Goal: Task Accomplishment & Management: Complete application form

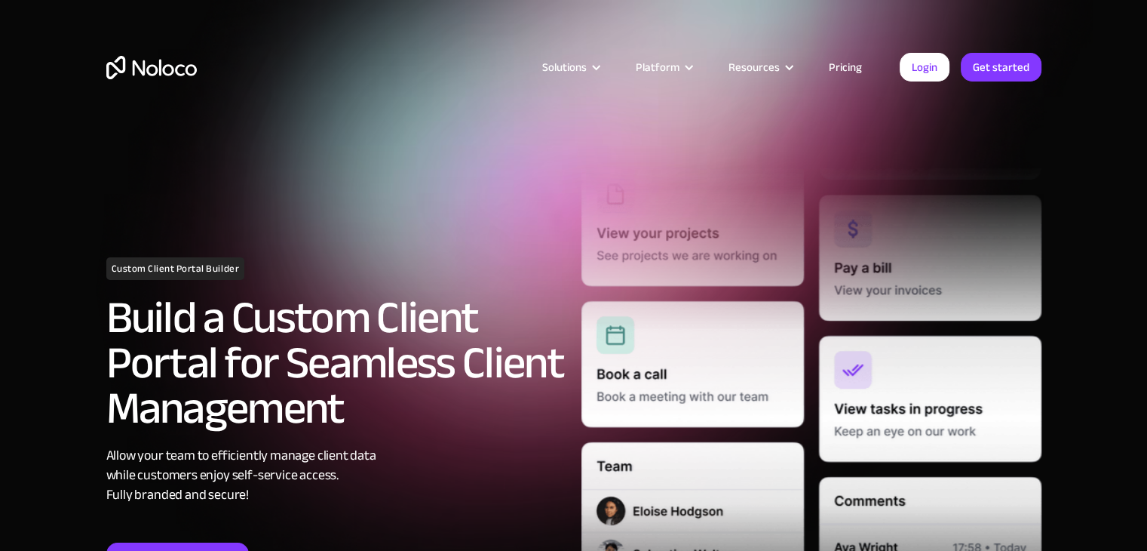
click at [130, 238] on div "Custom Client Portal Builder Build a Custom Client Portal for Seamless Client M…" at bounding box center [574, 417] width 950 height 578
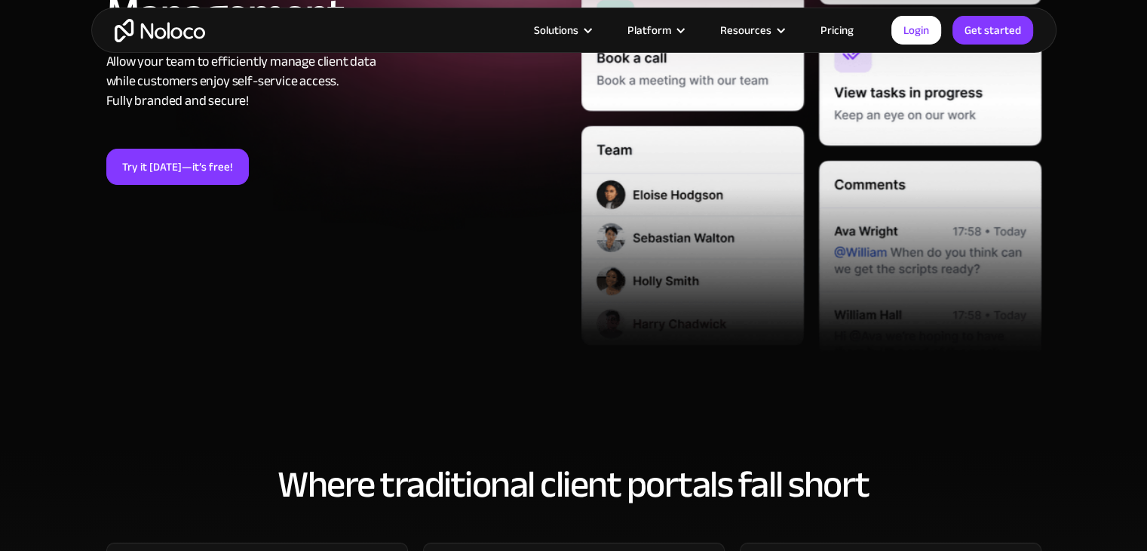
scroll to position [386, 0]
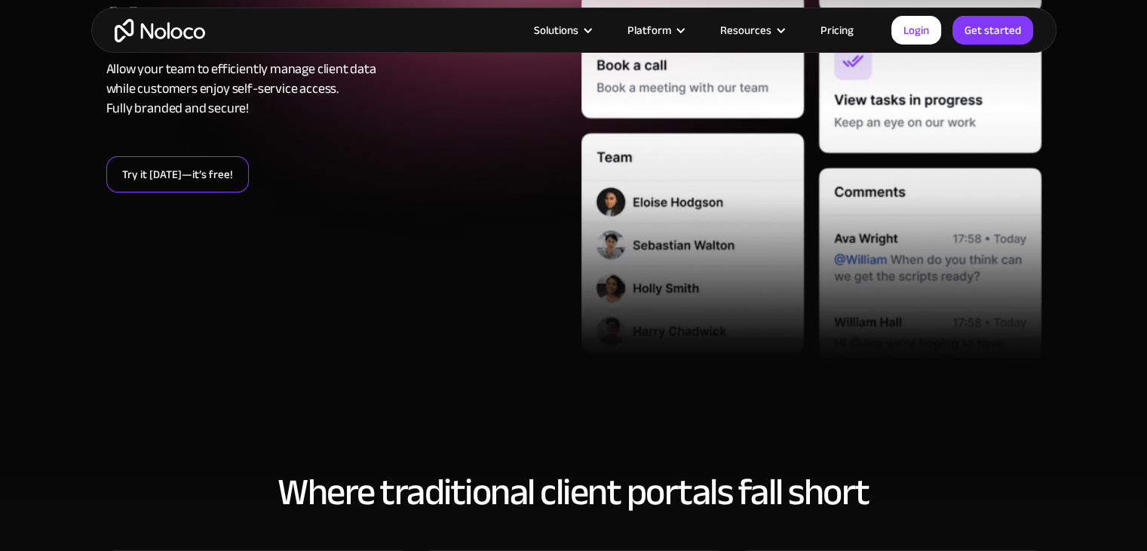
click at [191, 189] on link "Try it today—it’s free!" at bounding box center [177, 174] width 143 height 36
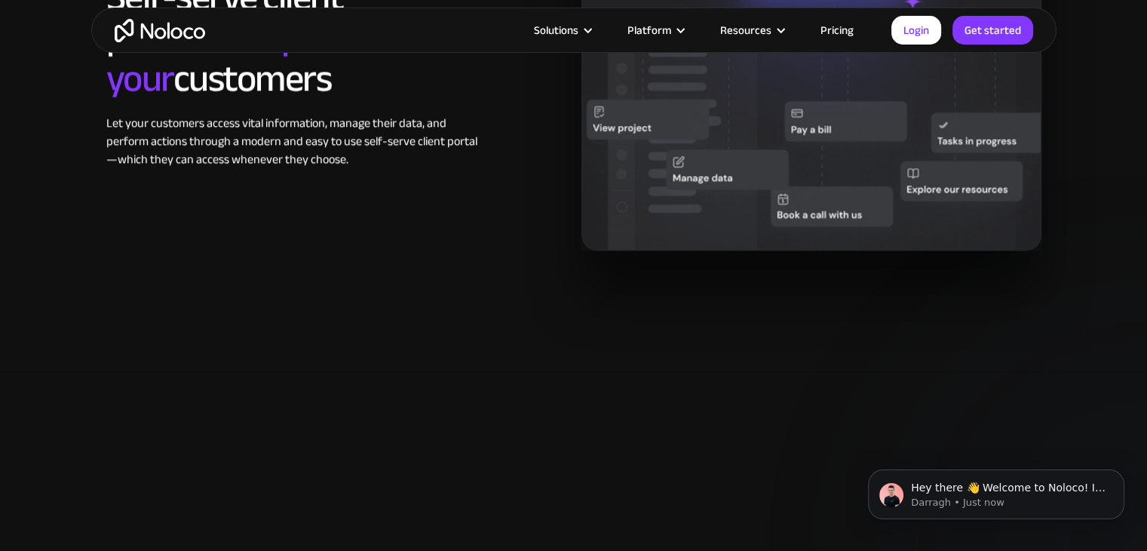
scroll to position [1468, 0]
click at [1021, 486] on p "Hey there 👋 Welcome to Noloco! If you have any questions, just reply to this me…" at bounding box center [1008, 487] width 195 height 15
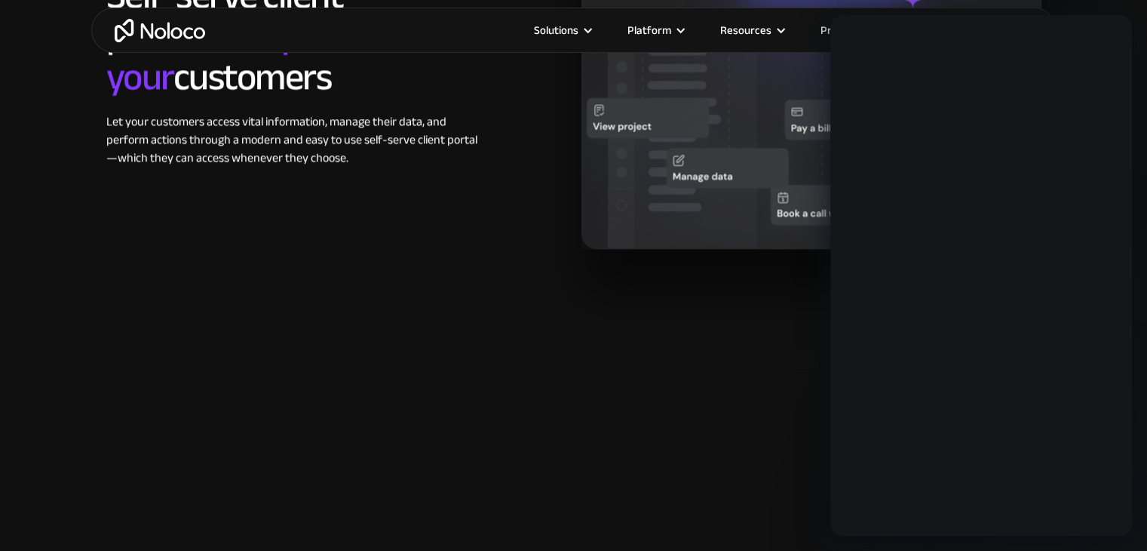
scroll to position [0, 0]
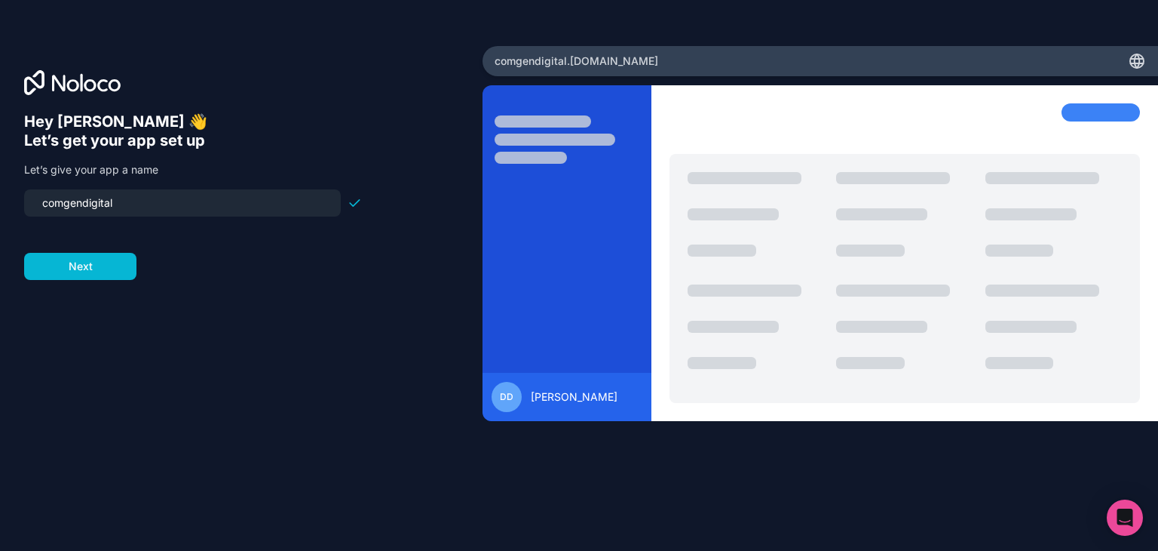
click at [191, 202] on input "comgendigital" at bounding box center [182, 202] width 299 height 21
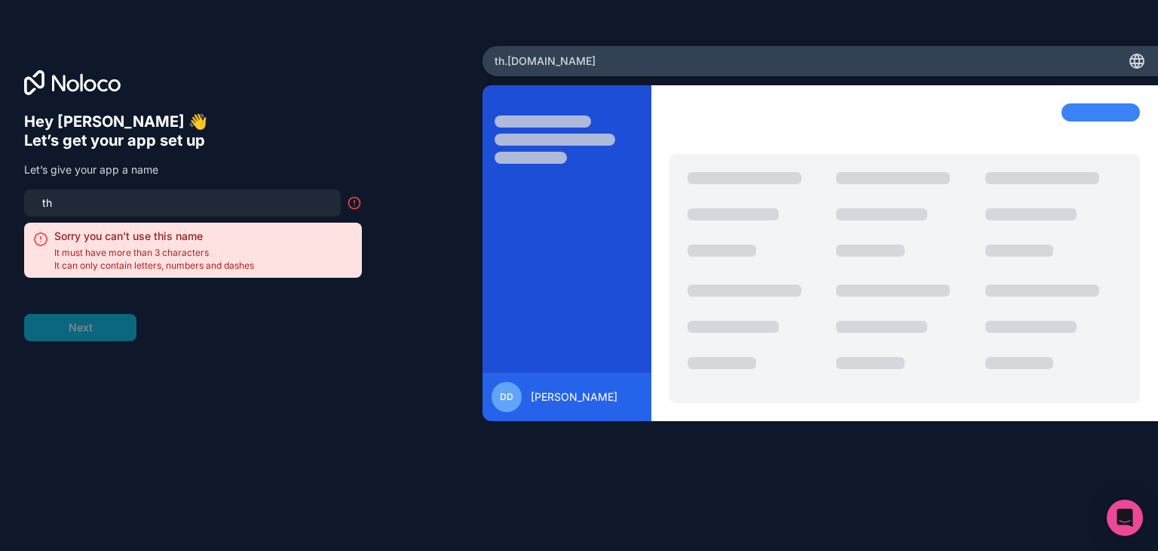
type input "t"
click at [308, 202] on input at bounding box center [182, 202] width 299 height 21
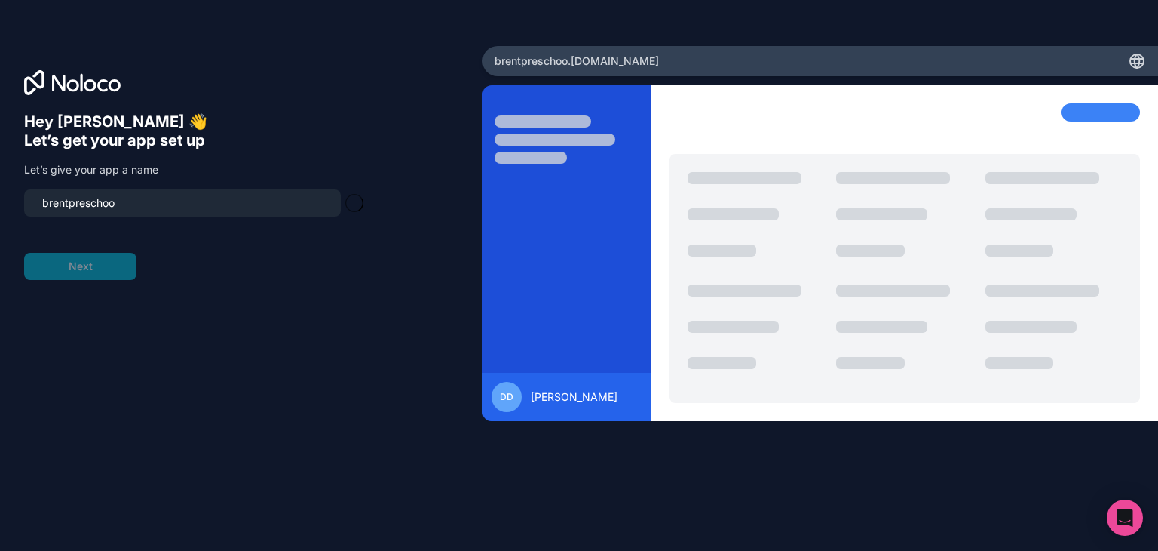
type input "brentpreschool"
click at [61, 266] on button "Next" at bounding box center [80, 266] width 112 height 27
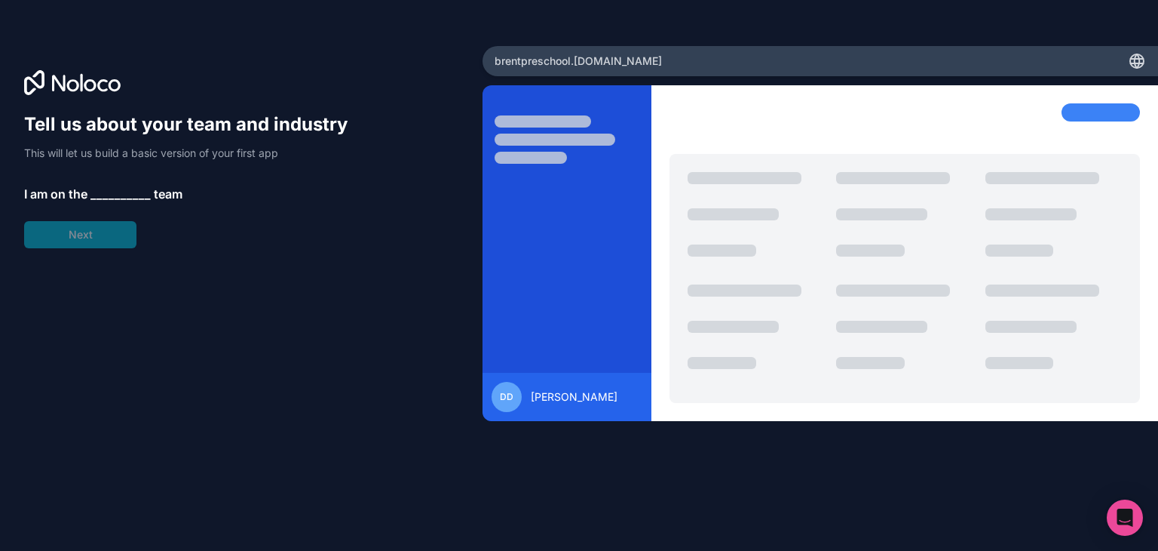
click at [121, 192] on span "__________" at bounding box center [121, 194] width 60 height 18
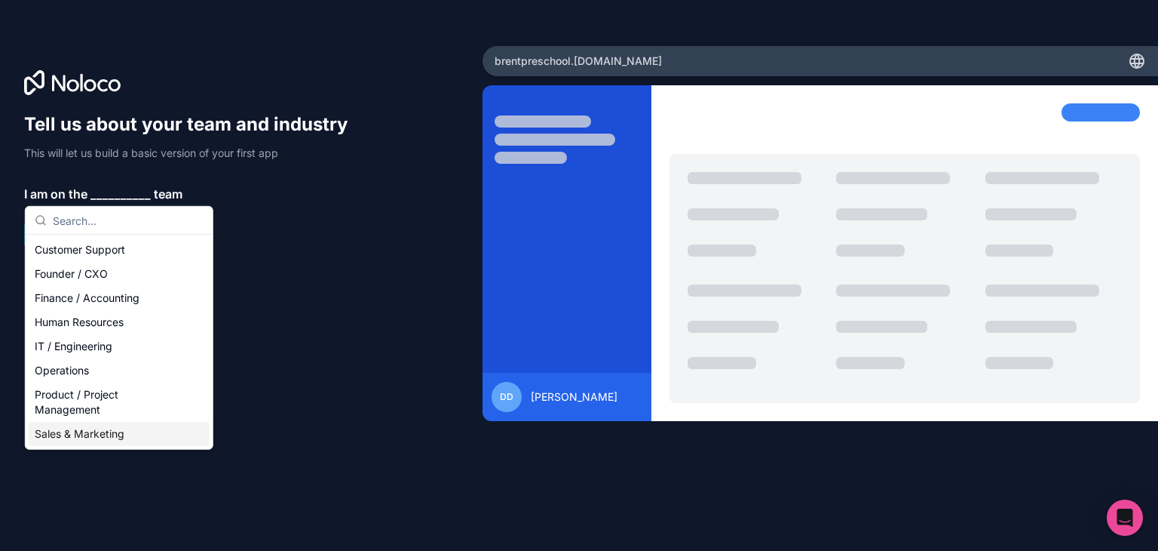
click at [118, 440] on div "Sales & Marketing" at bounding box center [119, 434] width 181 height 24
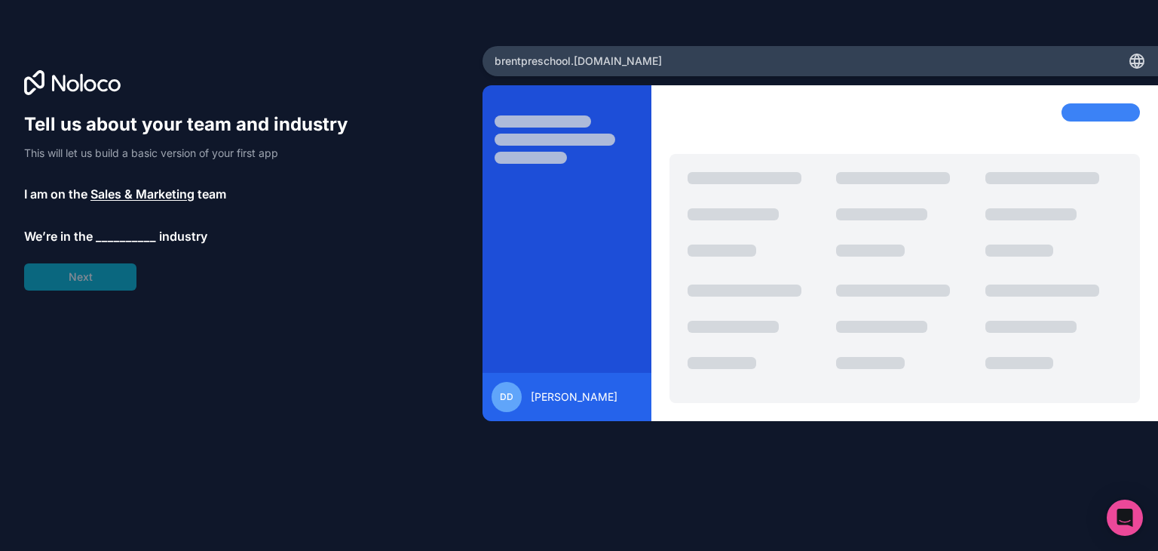
click at [111, 236] on span "__________" at bounding box center [126, 236] width 60 height 18
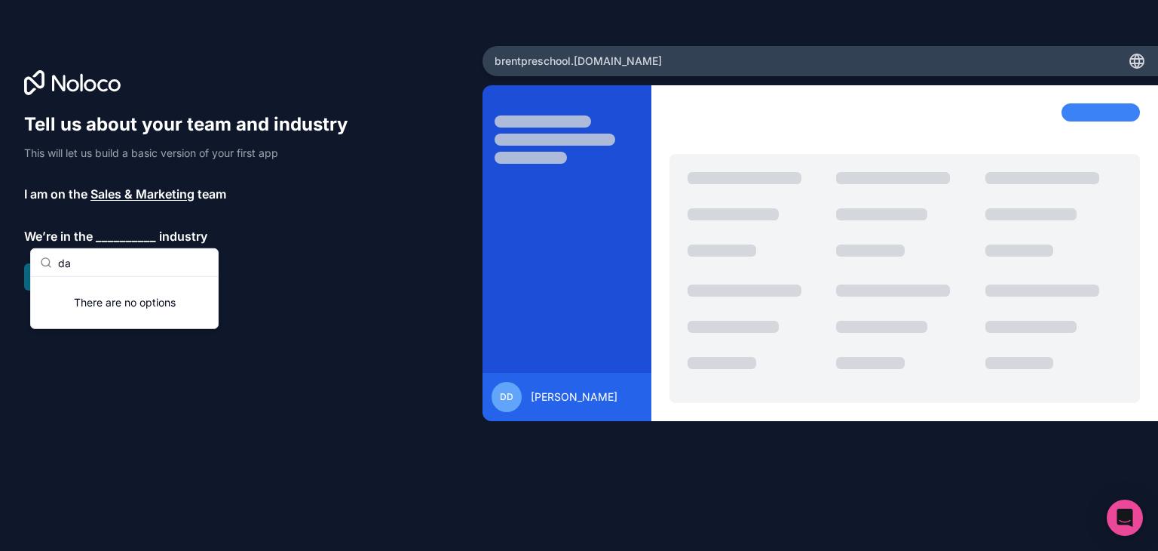
type input "d"
type input "n"
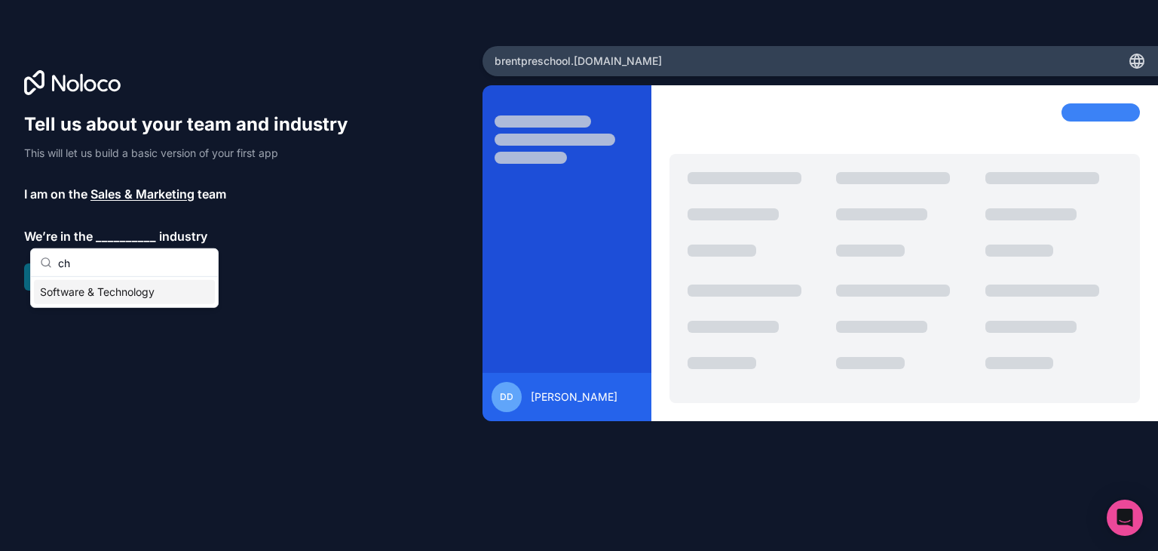
type input "c"
type input "ed"
click at [99, 290] on div "Education" at bounding box center [124, 292] width 181 height 24
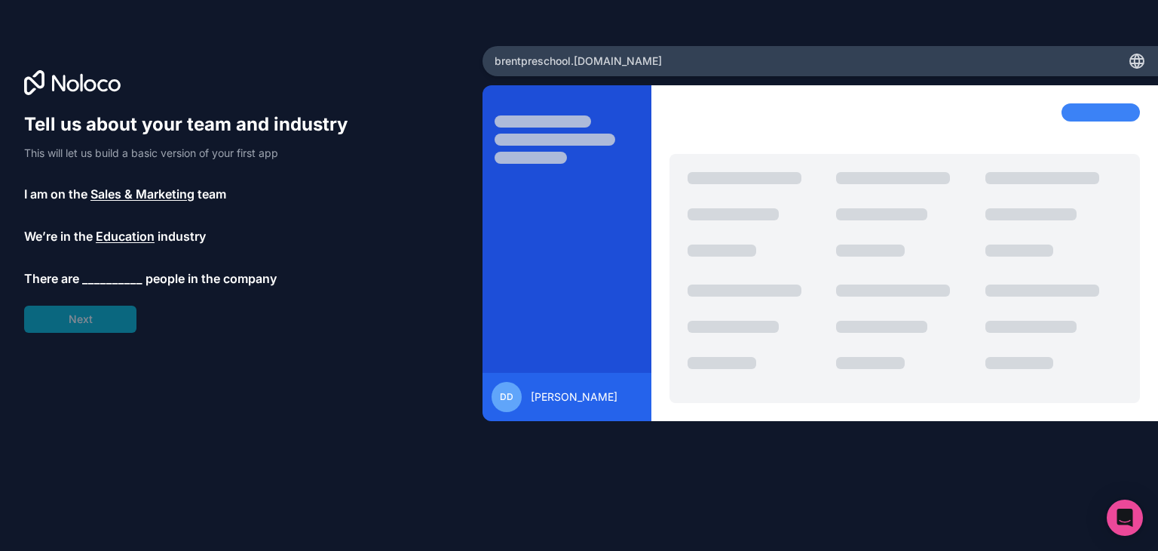
click at [109, 287] on div "Tell us about your team and industry This will let us build a basic version of …" at bounding box center [193, 222] width 338 height 220
click at [124, 274] on span "__________" at bounding box center [112, 278] width 60 height 18
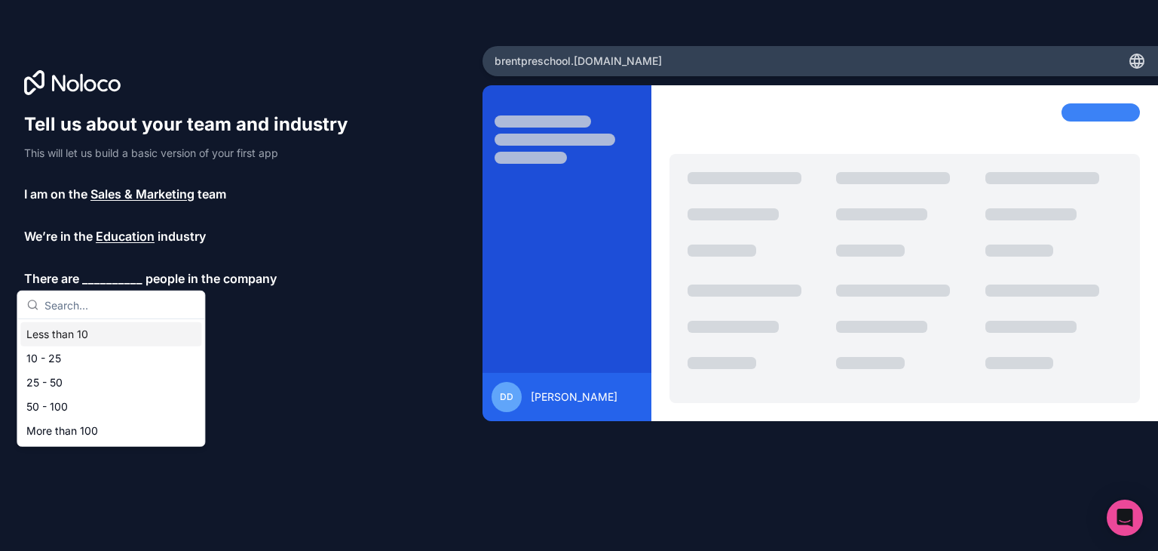
click at [73, 332] on div "Less than 10" at bounding box center [110, 334] width 181 height 24
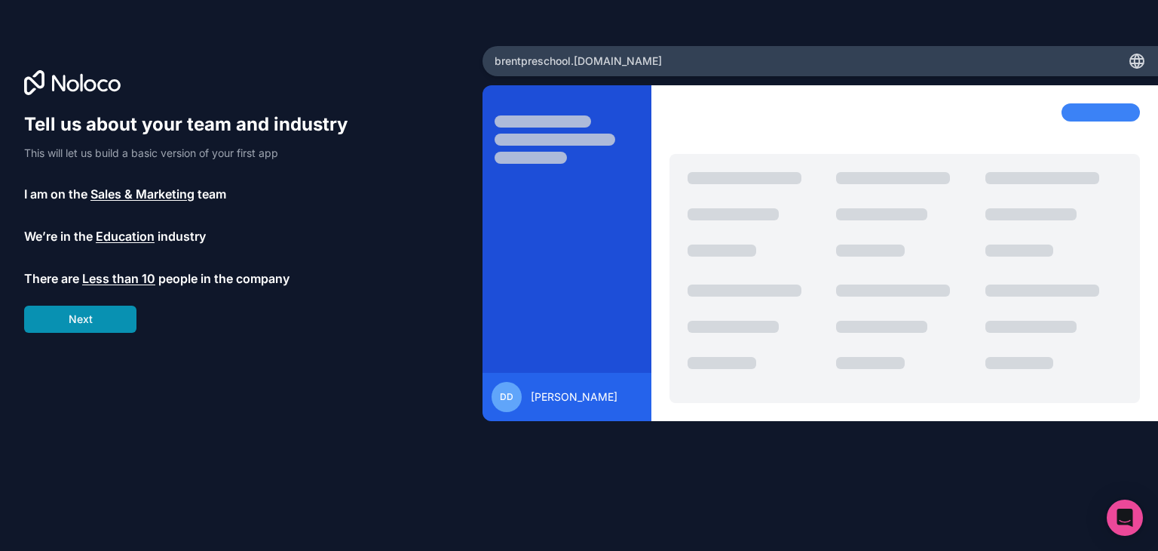
click at [88, 321] on button "Next" at bounding box center [80, 318] width 112 height 27
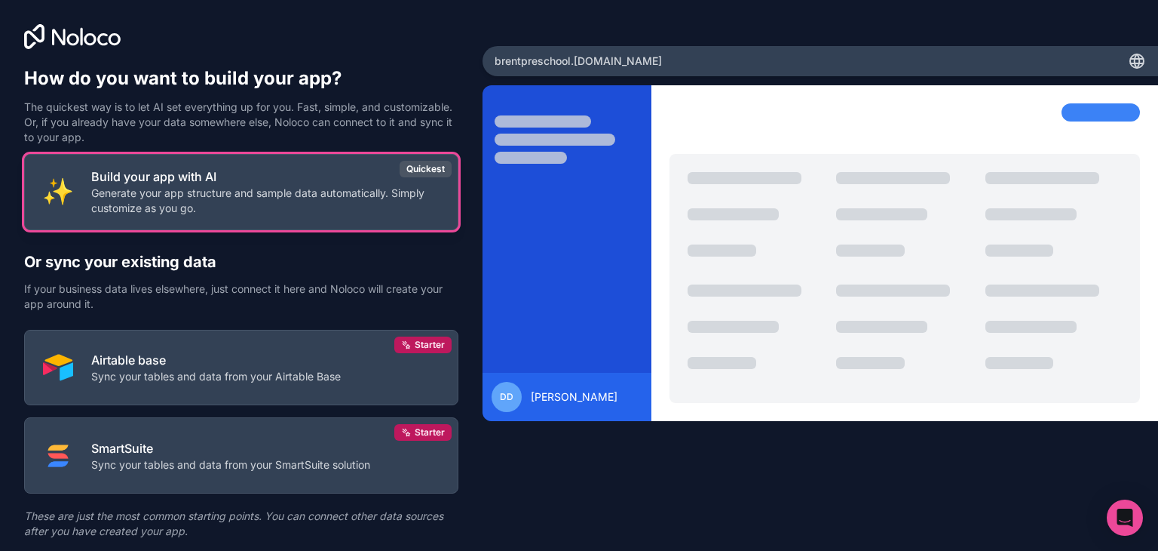
click at [272, 206] on p "Generate your app structure and sample data automatically. Simply customize as …" at bounding box center [265, 201] width 348 height 30
click at [182, 188] on p "Generate your app structure and sample data automatically. Simply customize as …" at bounding box center [265, 201] width 348 height 30
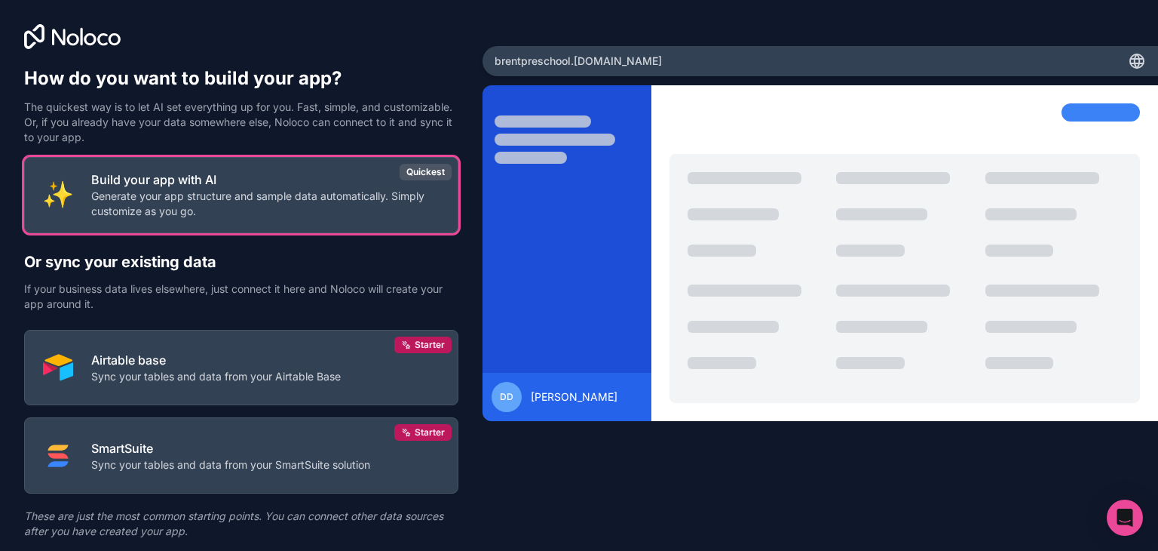
scroll to position [44, 0]
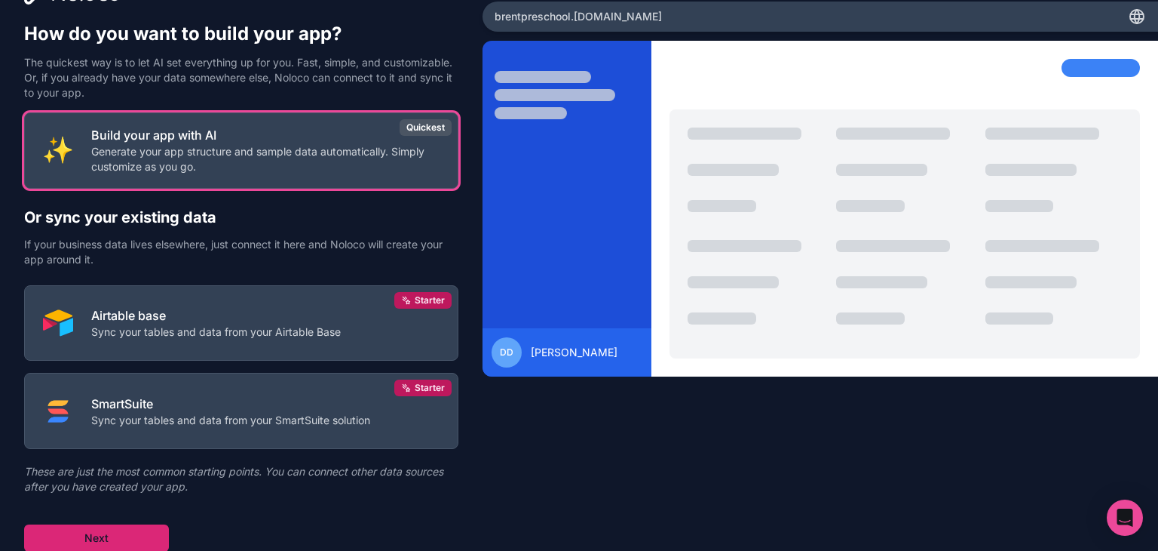
click at [112, 526] on button "Next" at bounding box center [96, 537] width 145 height 27
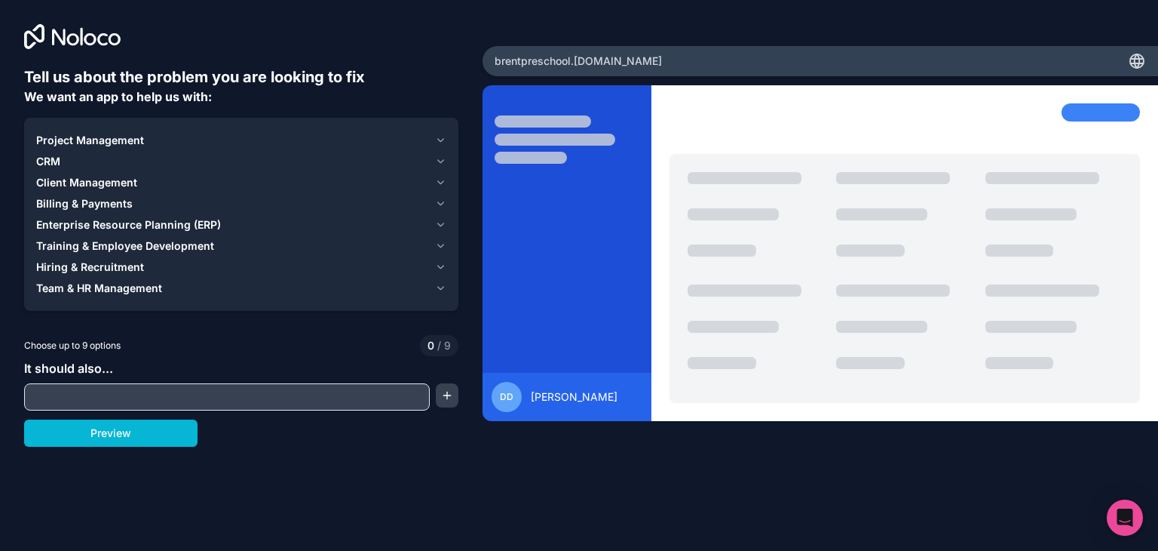
click at [124, 182] on span "Client Management" at bounding box center [86, 182] width 101 height 15
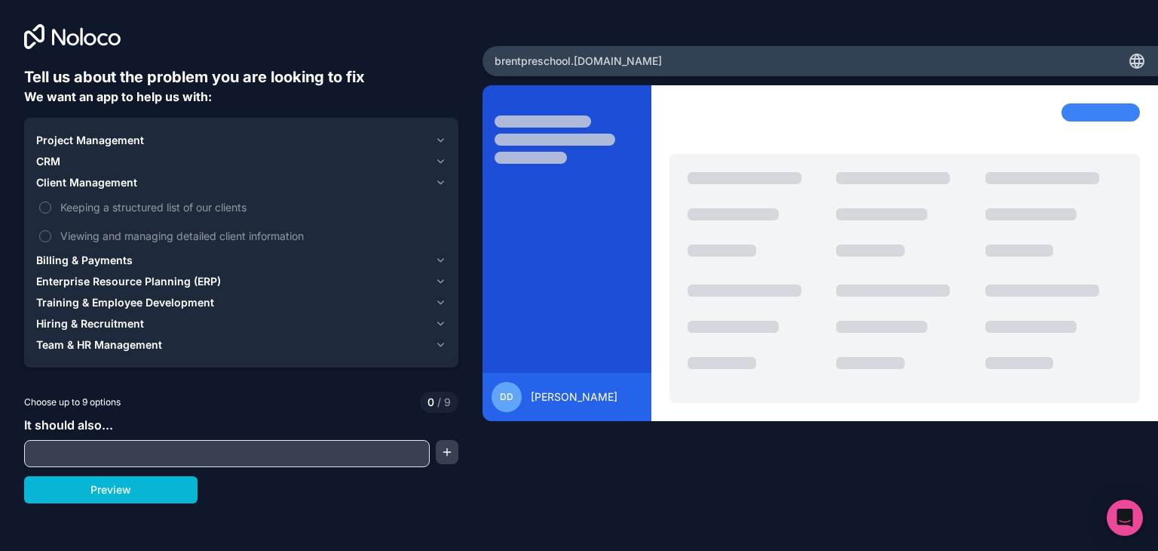
click at [119, 180] on span "Client Management" at bounding box center [86, 182] width 101 height 15
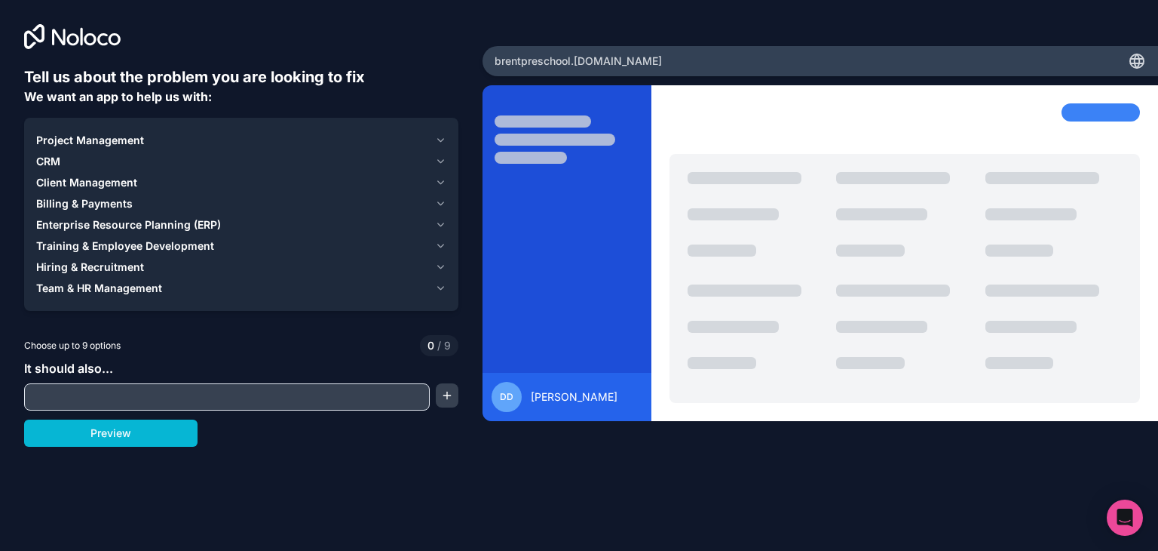
click at [123, 293] on span "Team & HR Management" at bounding box center [99, 288] width 126 height 15
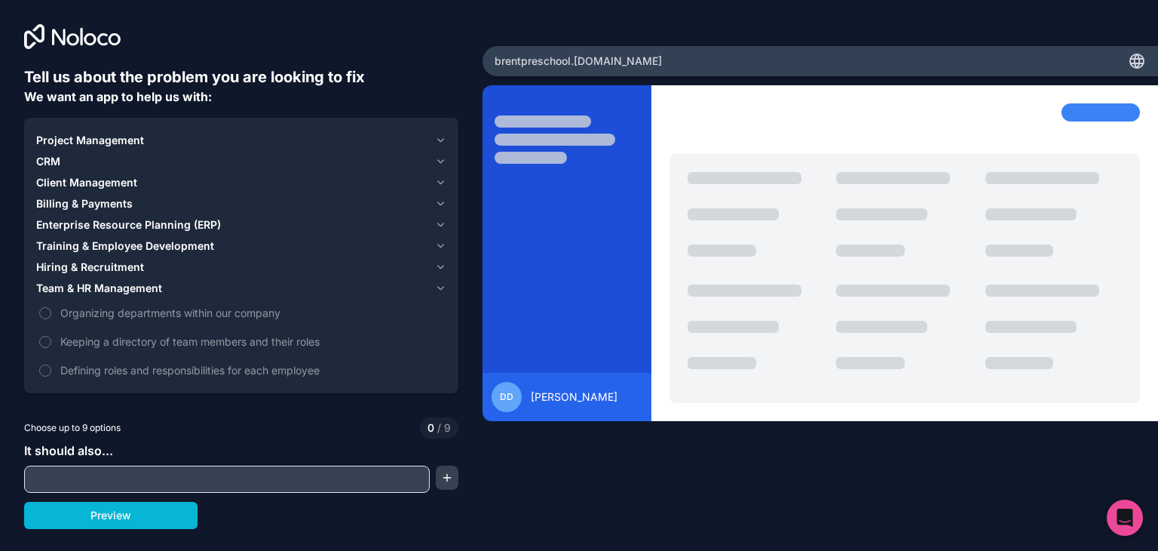
click at [123, 293] on span "Team & HR Management" at bounding box center [99, 288] width 126 height 15
